Goal: Register for event/course

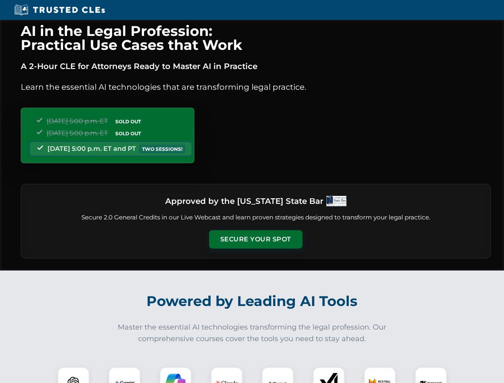
click at [255, 239] on button "Secure Your Spot" at bounding box center [255, 239] width 93 height 18
click at [73, 375] on img at bounding box center [73, 382] width 23 height 23
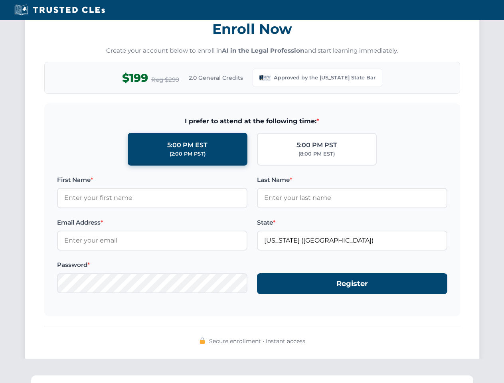
scroll to position [778, 0]
